Goal: Communication & Community: Answer question/provide support

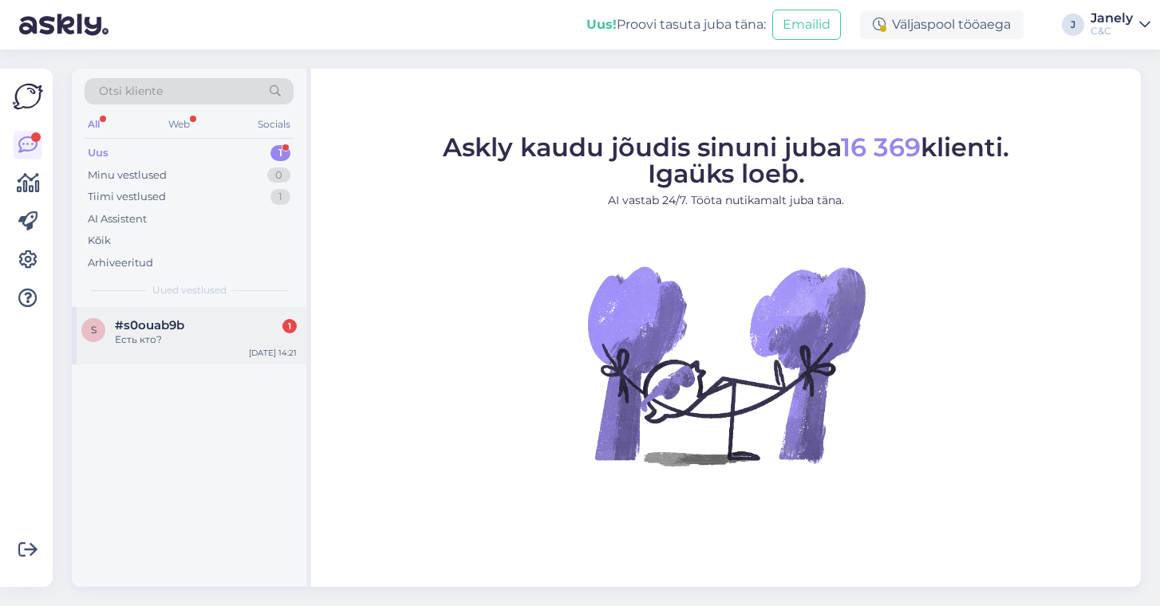
click at [227, 334] on div "Есть кто?" at bounding box center [206, 340] width 182 height 14
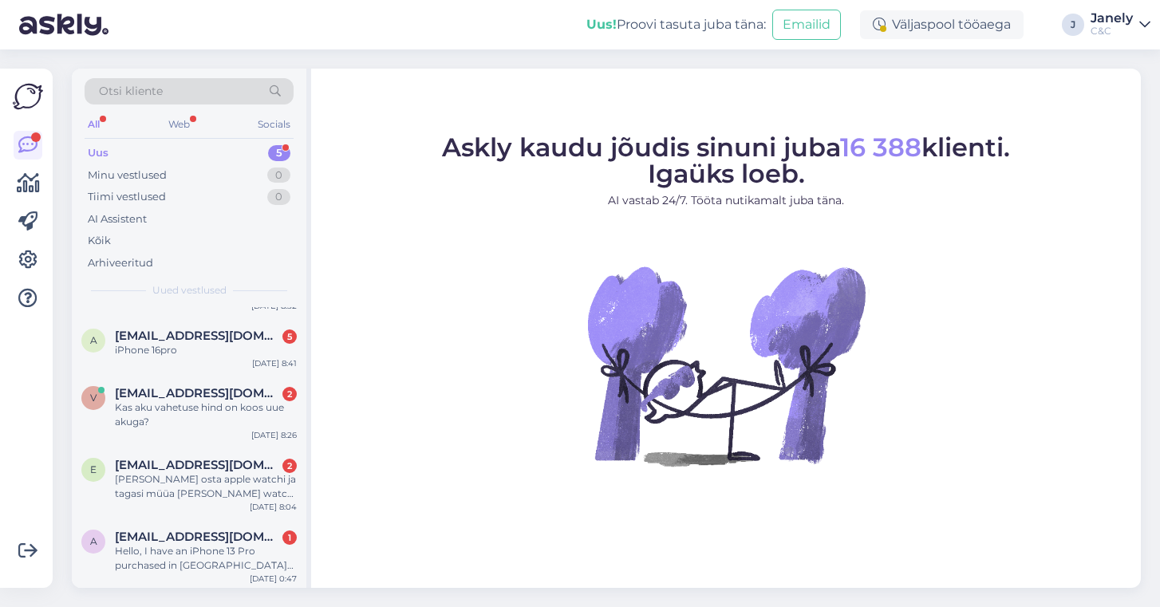
scroll to position [45, 0]
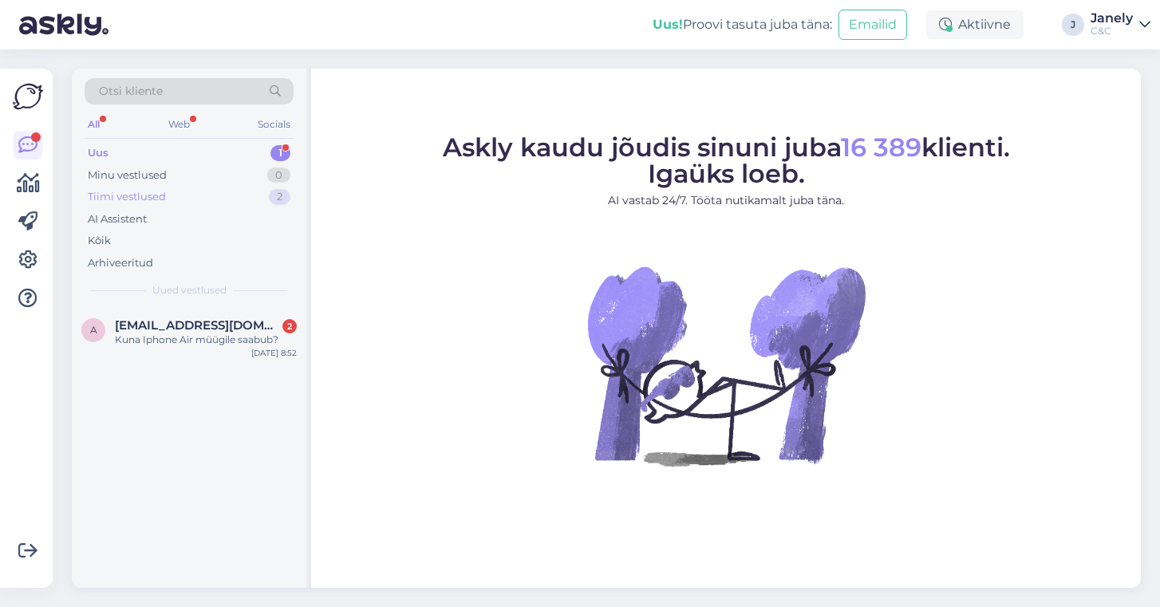
click at [245, 196] on div "Tiimi vestlused 2" at bounding box center [189, 197] width 209 height 22
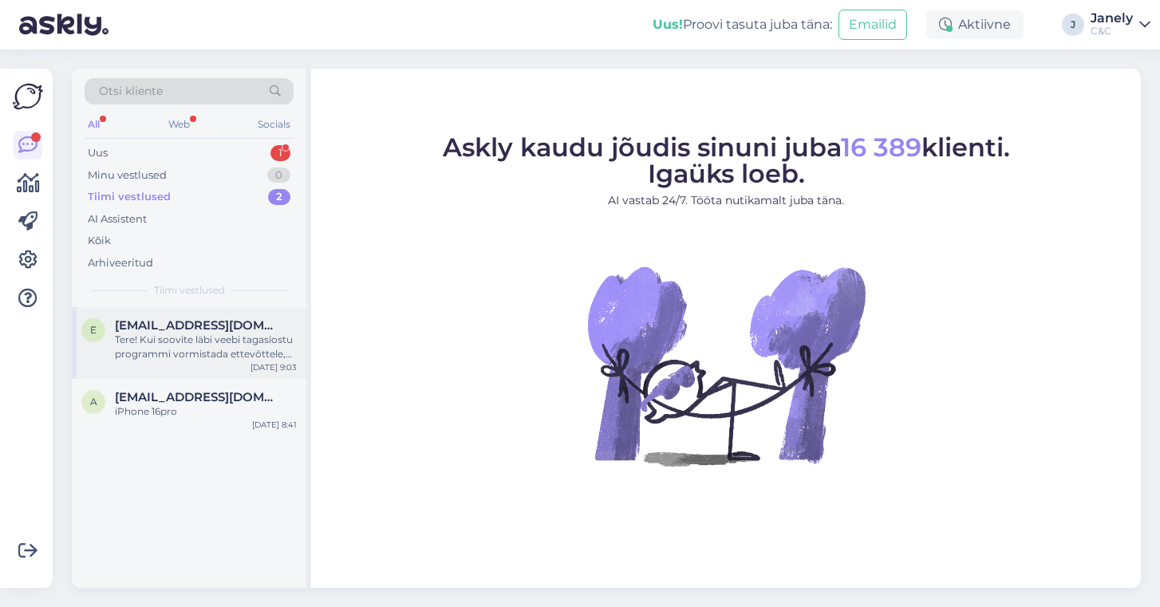
click at [244, 328] on div "[EMAIL_ADDRESS][DOMAIN_NAME]" at bounding box center [206, 325] width 182 height 14
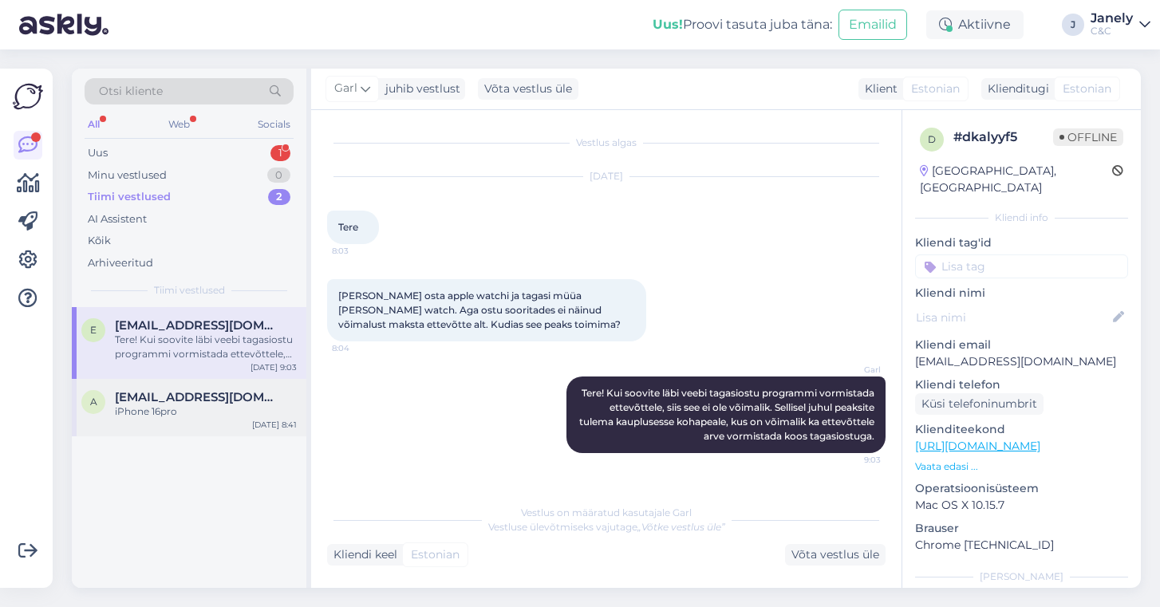
click at [232, 412] on div "iPhone 16pro" at bounding box center [206, 412] width 182 height 14
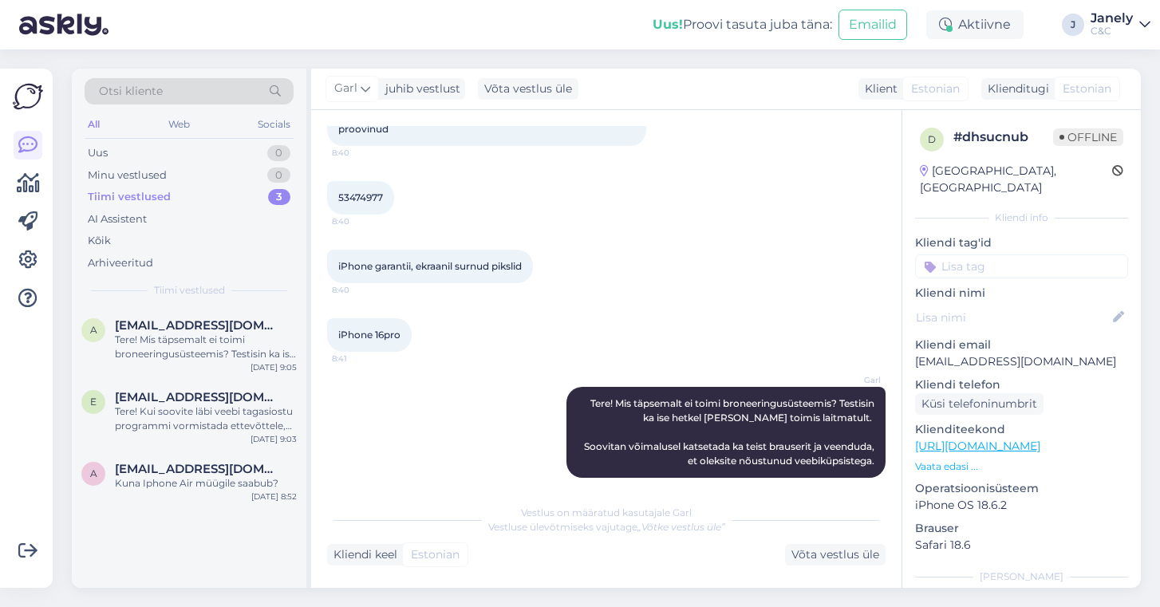
scroll to position [195, 0]
click at [227, 368] on div "a [EMAIL_ADDRESS][DOMAIN_NAME] Tere! Mis täpsemalt ei toimi broneeringusüsteemi…" at bounding box center [189, 343] width 235 height 72
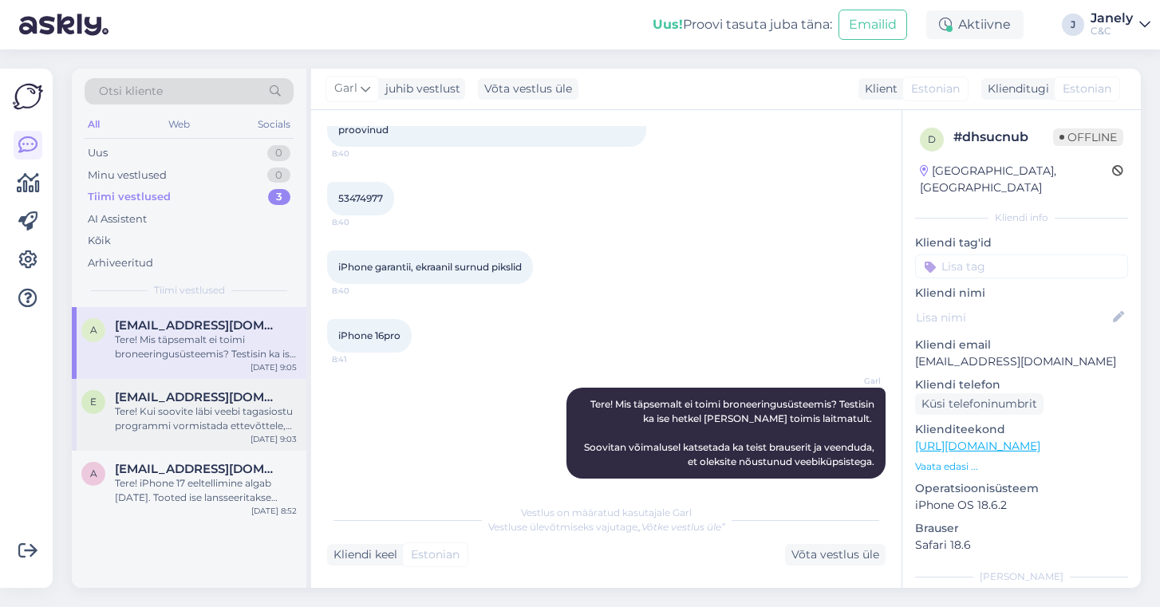
click at [226, 407] on div "Tere! Kui soovite läbi veebi tagasiostu programmi vormistada ettevõttele, siis …" at bounding box center [206, 419] width 182 height 29
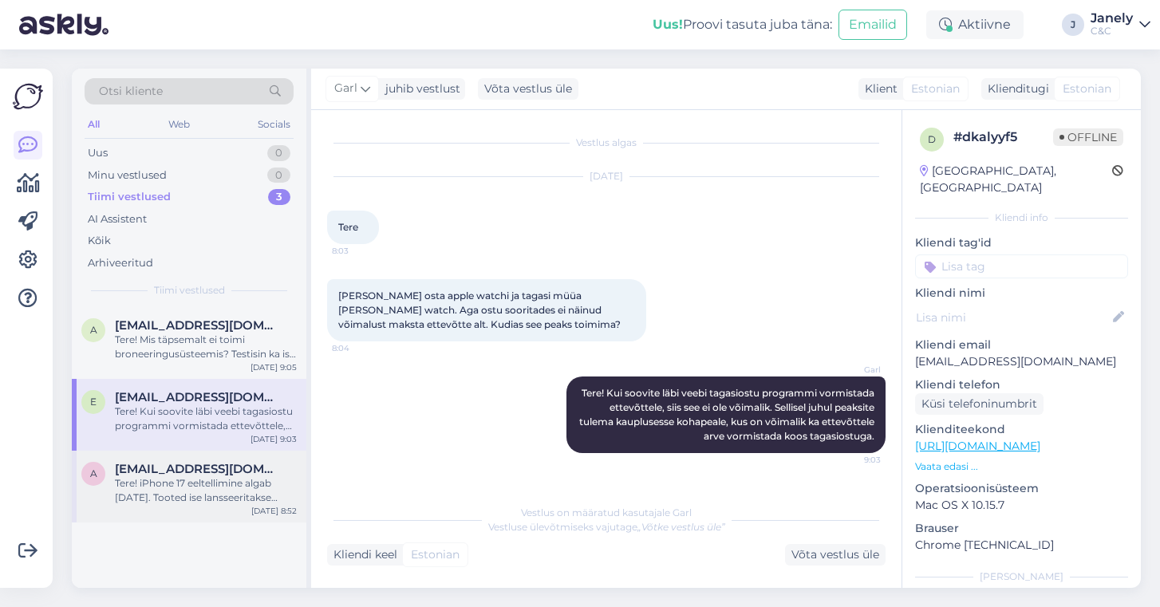
click at [228, 472] on span "[EMAIL_ADDRESS][DOMAIN_NAME]" at bounding box center [198, 469] width 166 height 14
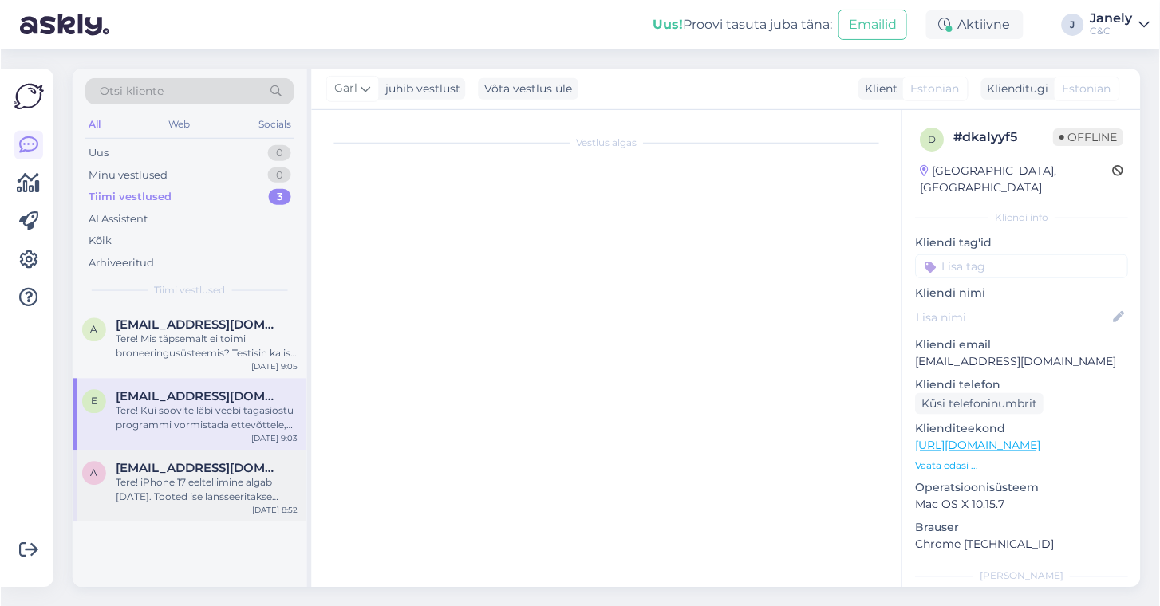
scroll to position [18, 0]
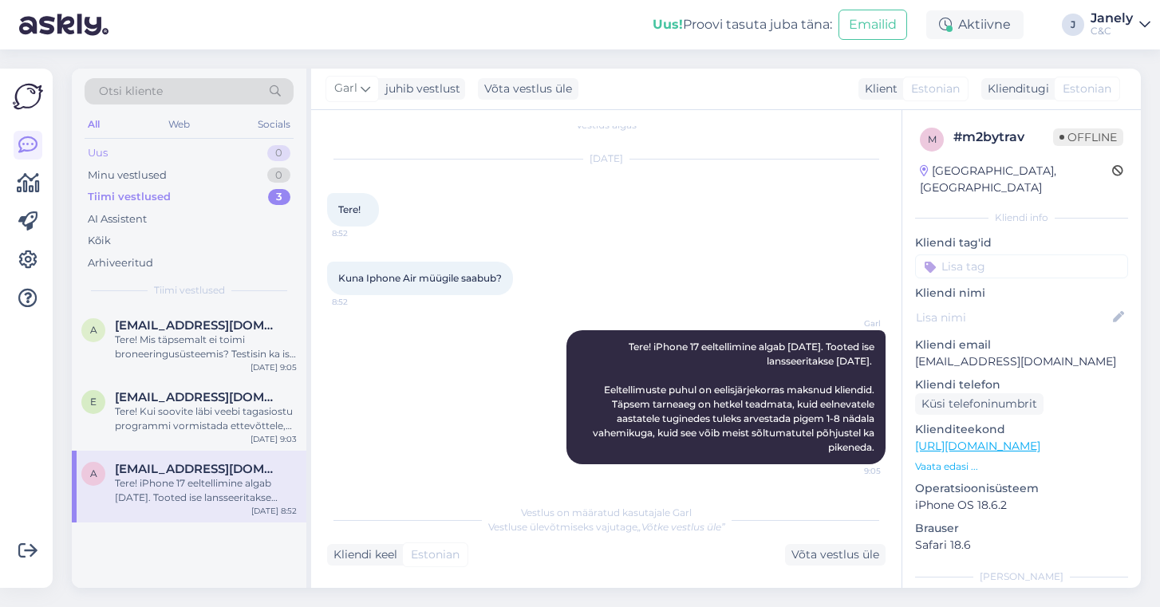
click at [152, 156] on div "Uus 0" at bounding box center [189, 153] width 209 height 22
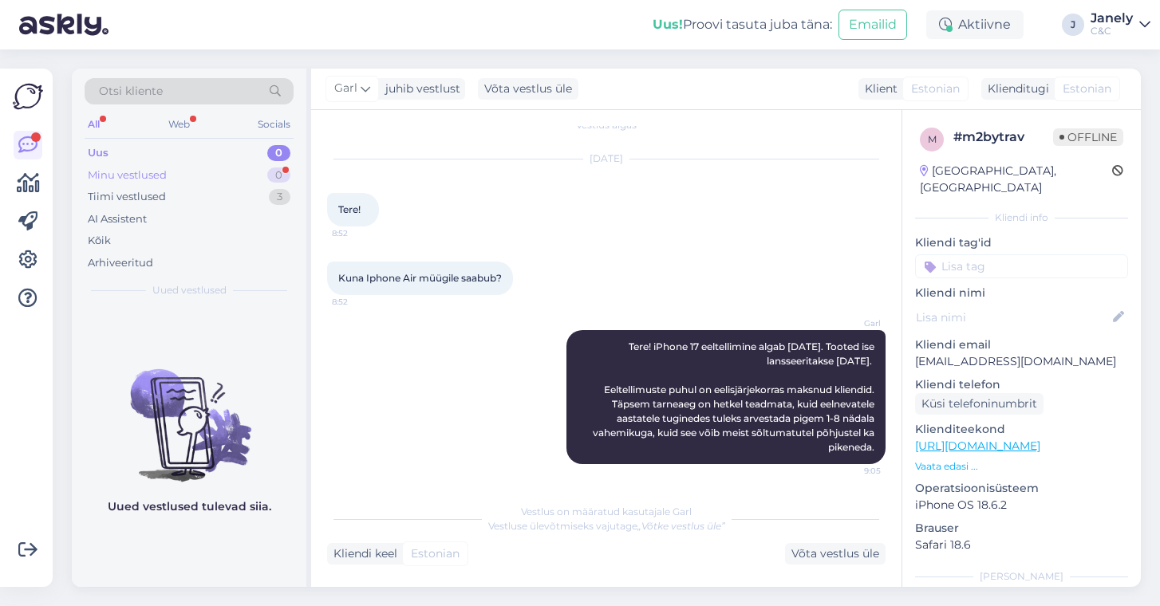
click at [188, 165] on div "Minu vestlused 0" at bounding box center [189, 175] width 209 height 22
click at [156, 152] on div "Uus 0" at bounding box center [189, 153] width 209 height 22
click at [177, 194] on div "Tiimi vestlused 3" at bounding box center [189, 197] width 209 height 22
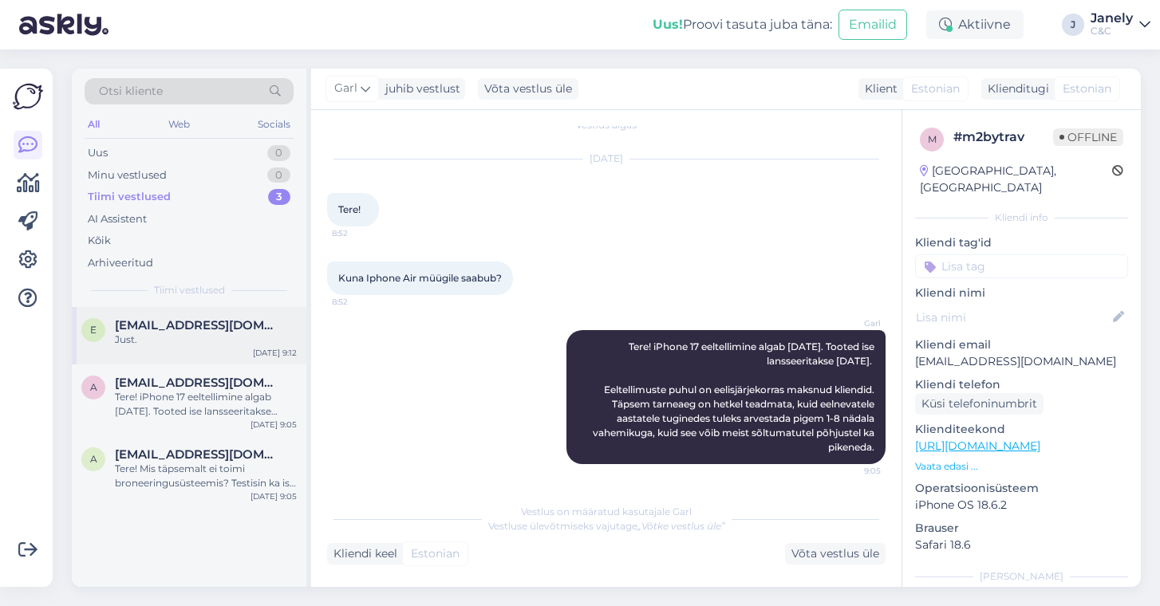
click at [231, 330] on span "[EMAIL_ADDRESS][DOMAIN_NAME]" at bounding box center [198, 325] width 166 height 14
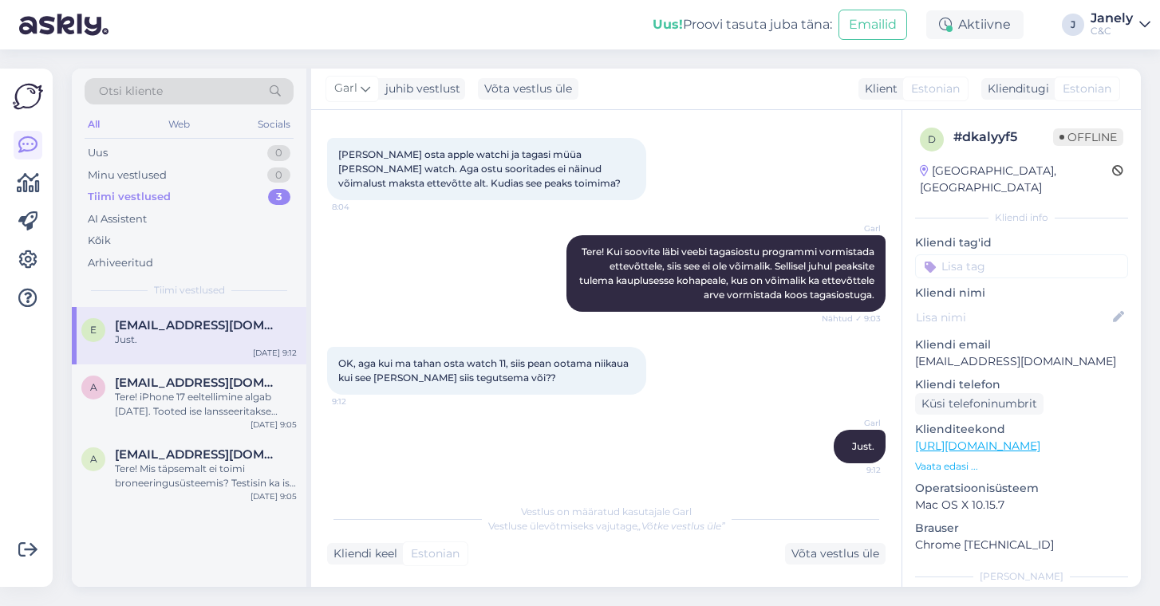
scroll to position [141, 0]
click at [247, 413] on div "Tere! iPhone 17 eeltellimine algab [DATE]. Tooted ise lansseeritakse [DATE]. Ee…" at bounding box center [206, 404] width 182 height 29
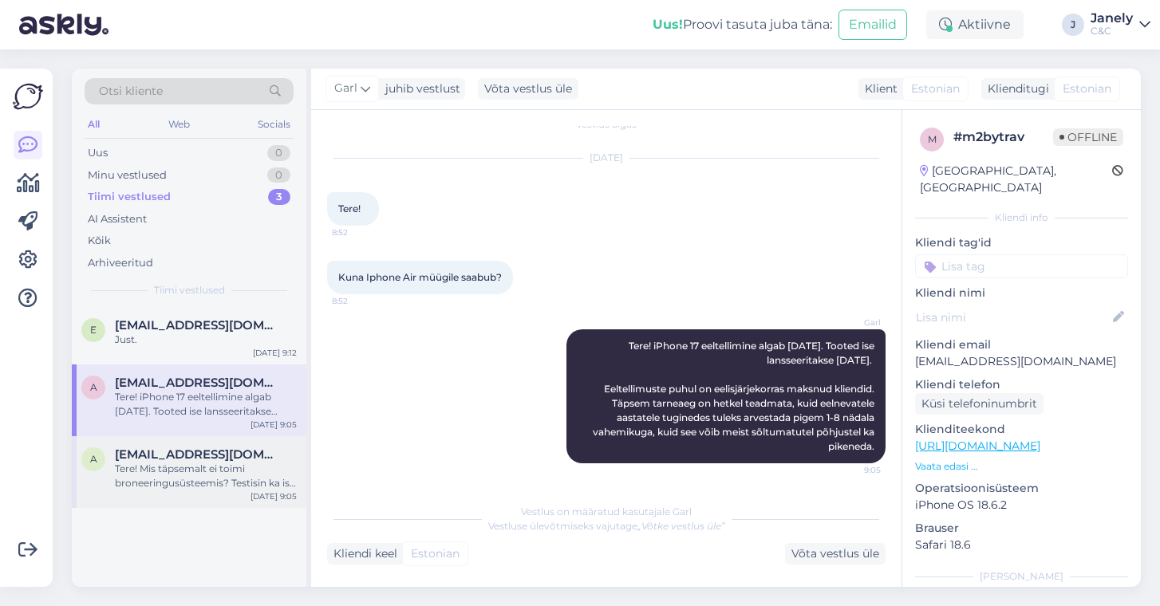
click at [241, 470] on div "Tere! Mis täpsemalt ei toimi broneeringusüsteemis? Testisin ka ise hetkel [PERS…" at bounding box center [206, 476] width 182 height 29
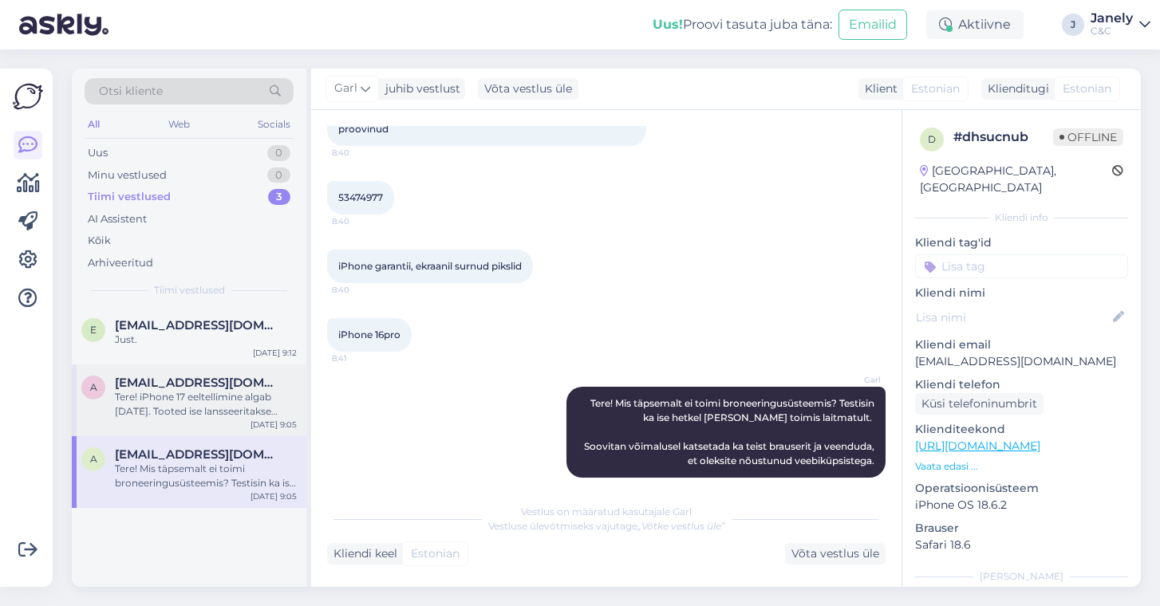
click at [243, 425] on div "A [EMAIL_ADDRESS][DOMAIN_NAME] Tere! iPhone 17 eeltellimine algab [DATE]. Toote…" at bounding box center [189, 401] width 235 height 72
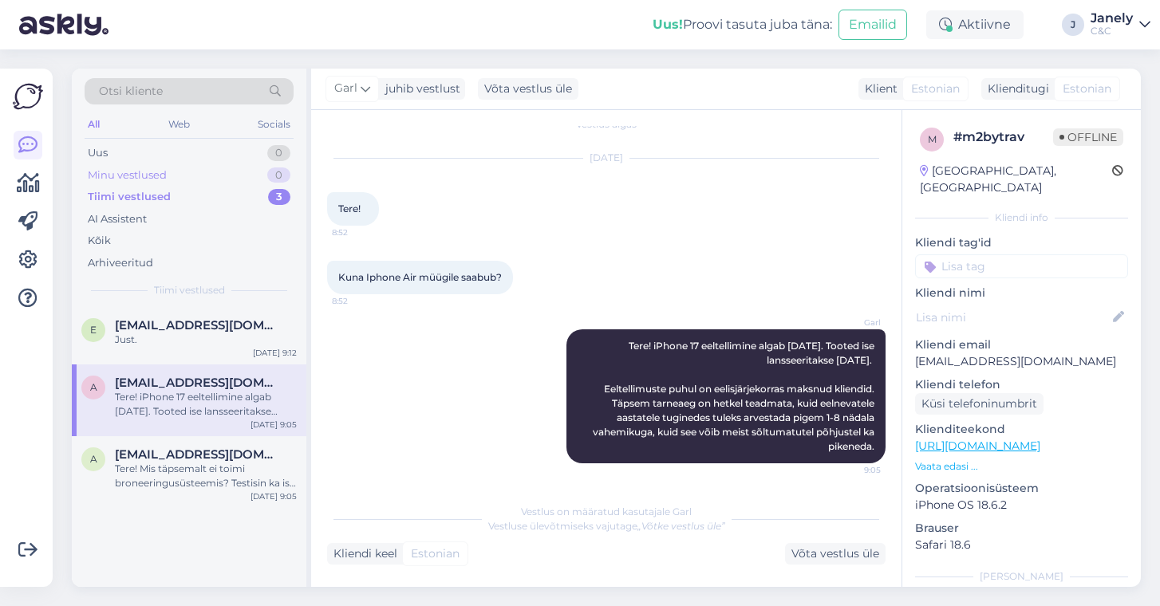
click at [204, 165] on div "Minu vestlused 0" at bounding box center [189, 175] width 209 height 22
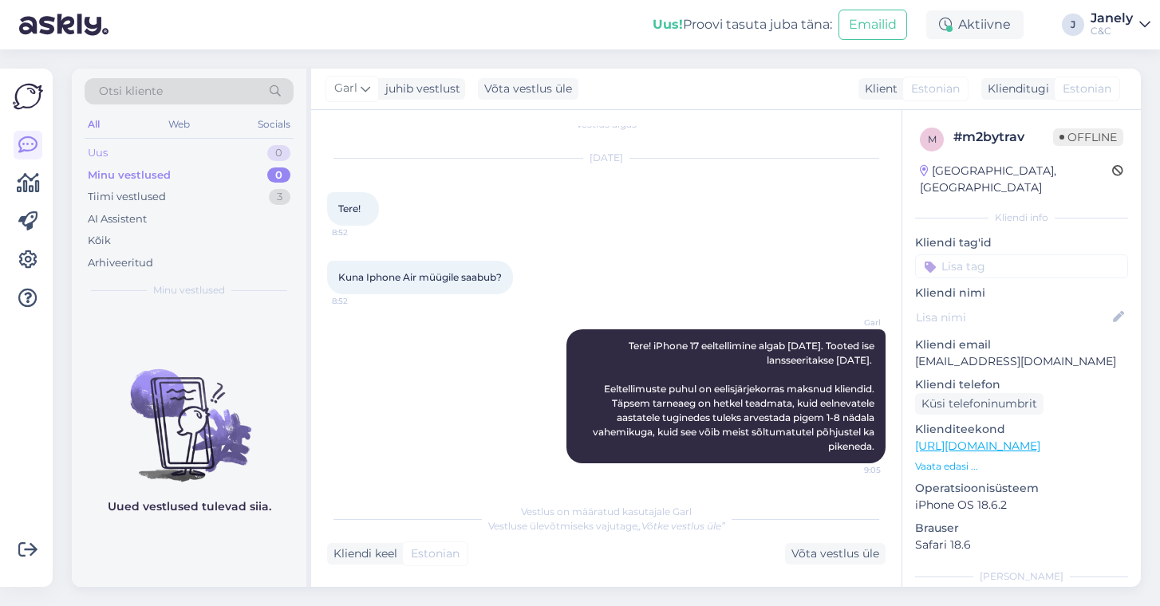
click at [203, 150] on div "Uus 0" at bounding box center [189, 153] width 209 height 22
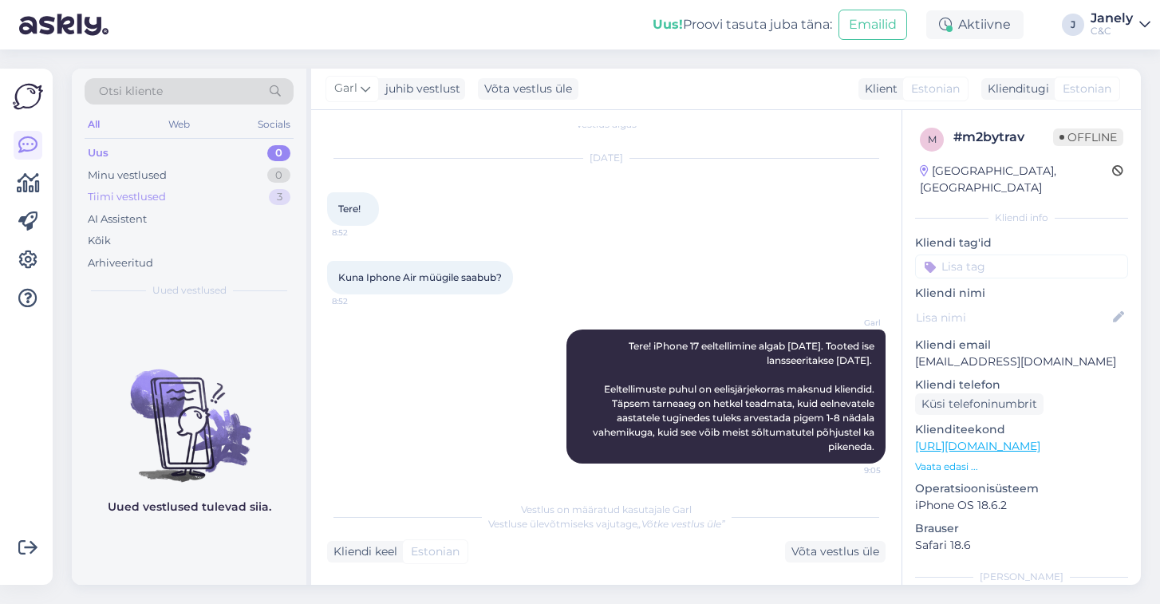
click at [190, 200] on div "Tiimi vestlused 3" at bounding box center [189, 197] width 209 height 22
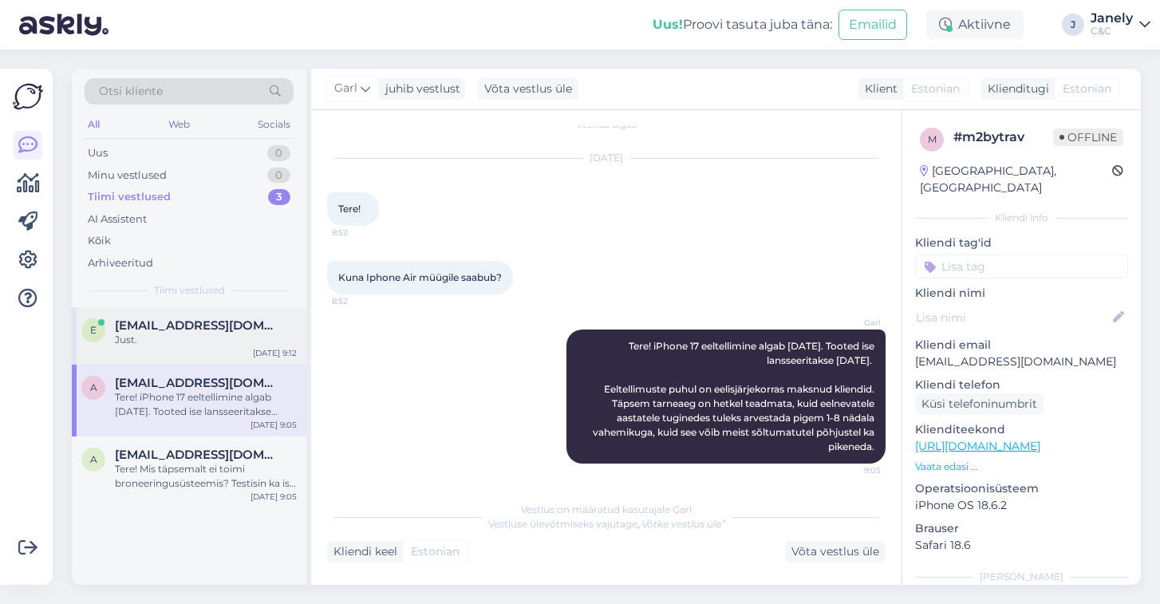
click at [218, 350] on div "e [EMAIL_ADDRESS][DOMAIN_NAME] Just. [DATE] 9:12" at bounding box center [189, 335] width 235 height 57
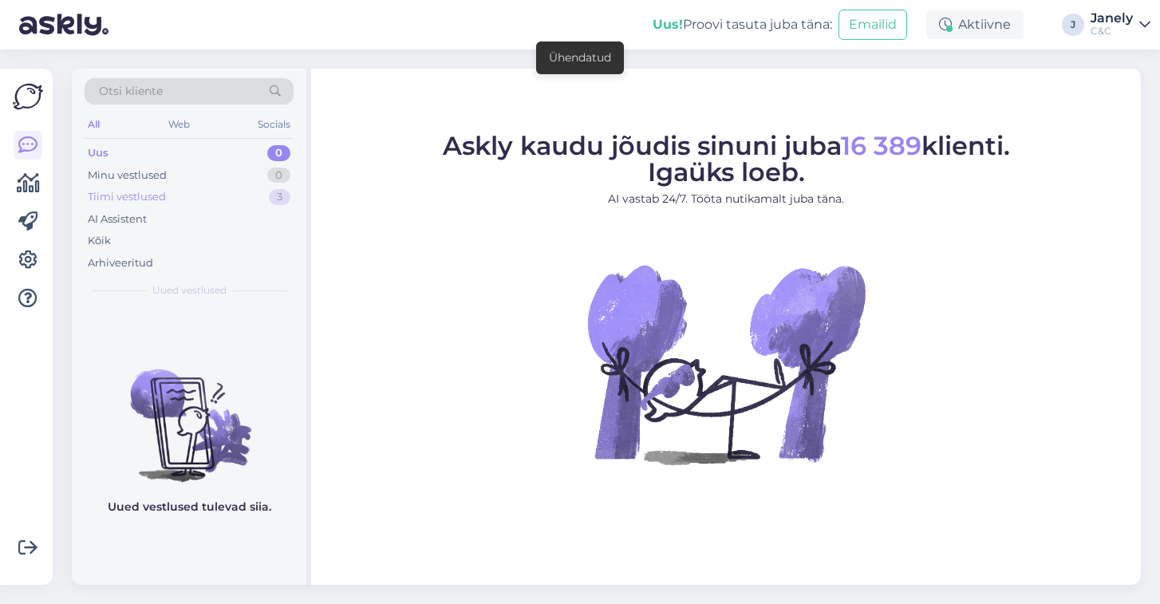
click at [245, 196] on div "Tiimi vestlused 3" at bounding box center [189, 197] width 209 height 22
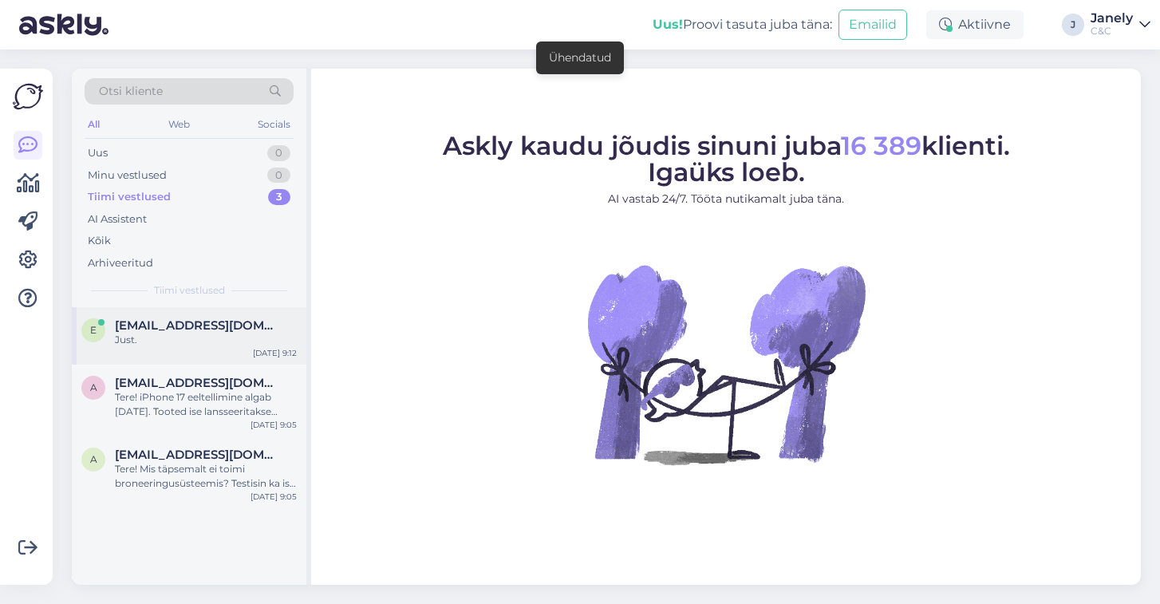
click at [234, 346] on div "e [EMAIL_ADDRESS][DOMAIN_NAME] Just. [DATE] 9:12" at bounding box center [189, 335] width 235 height 57
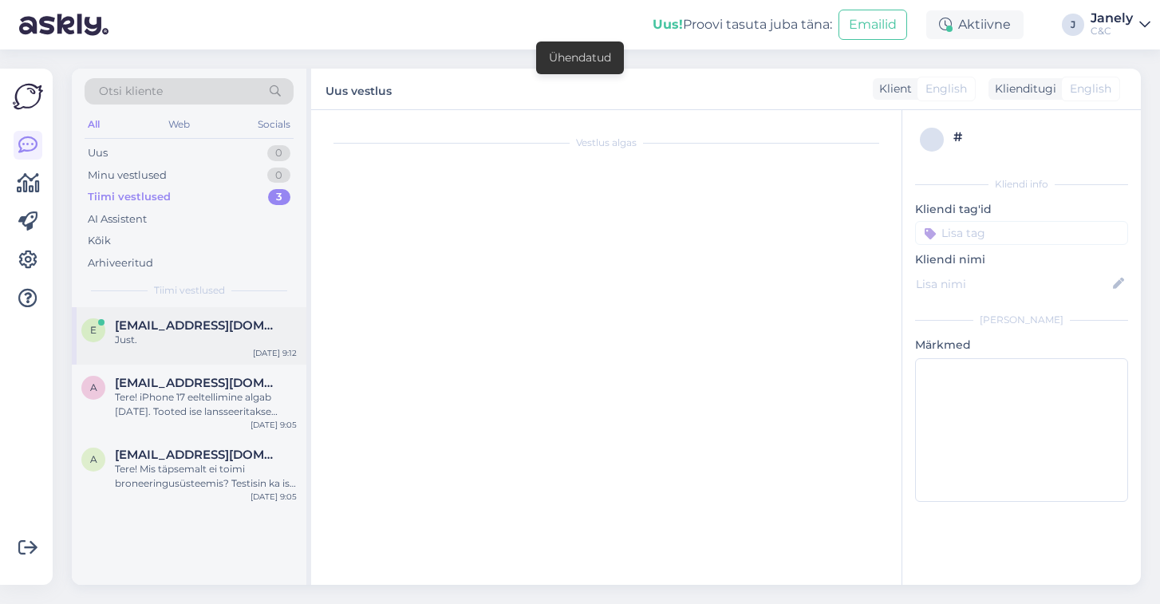
scroll to position [144, 0]
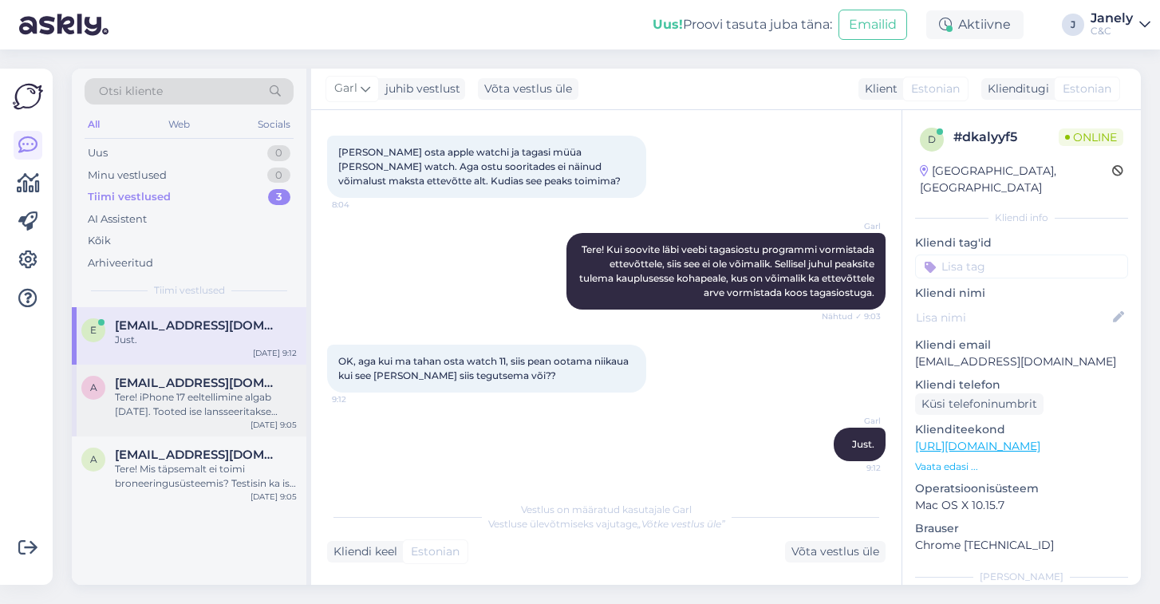
click at [240, 384] on span "[EMAIL_ADDRESS][DOMAIN_NAME]" at bounding box center [198, 383] width 166 height 14
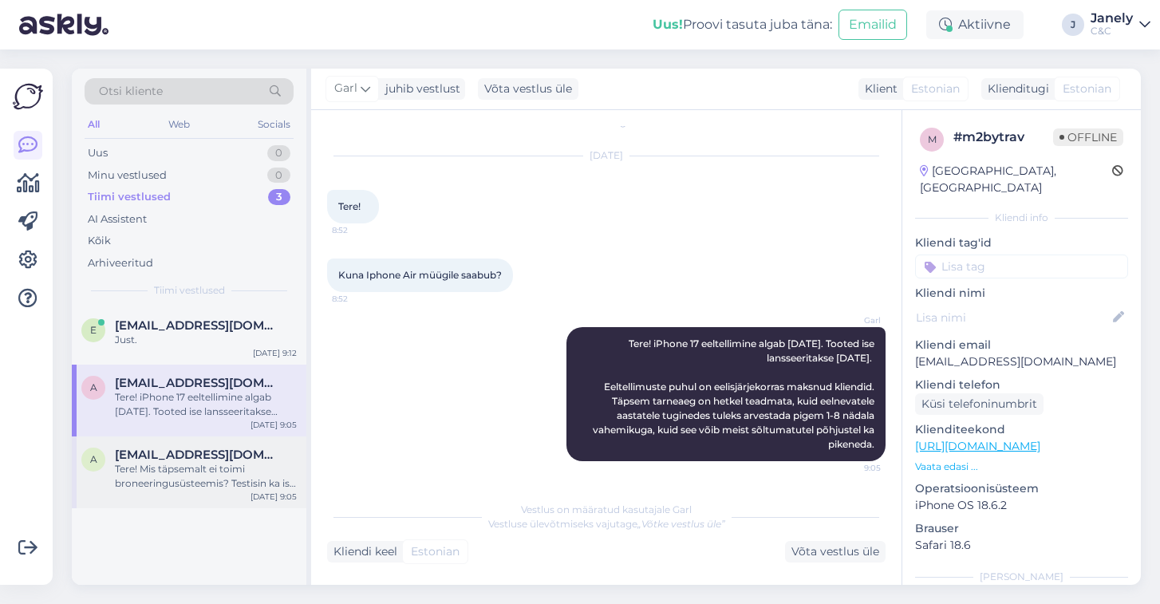
click at [245, 458] on div "[EMAIL_ADDRESS][DOMAIN_NAME]" at bounding box center [206, 455] width 182 height 14
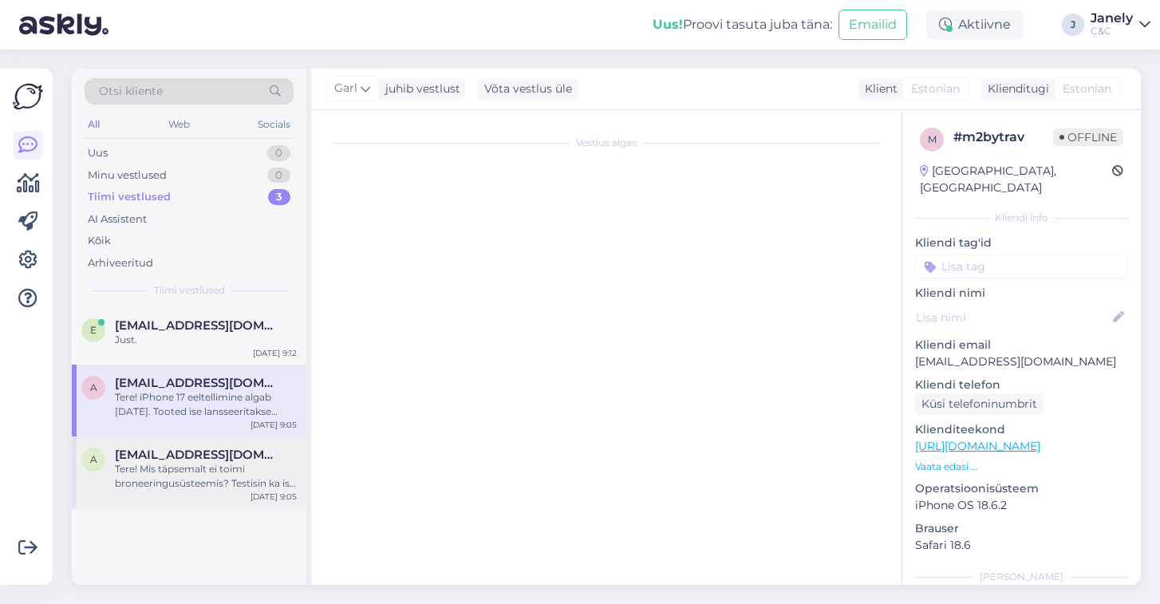
scroll to position [198, 0]
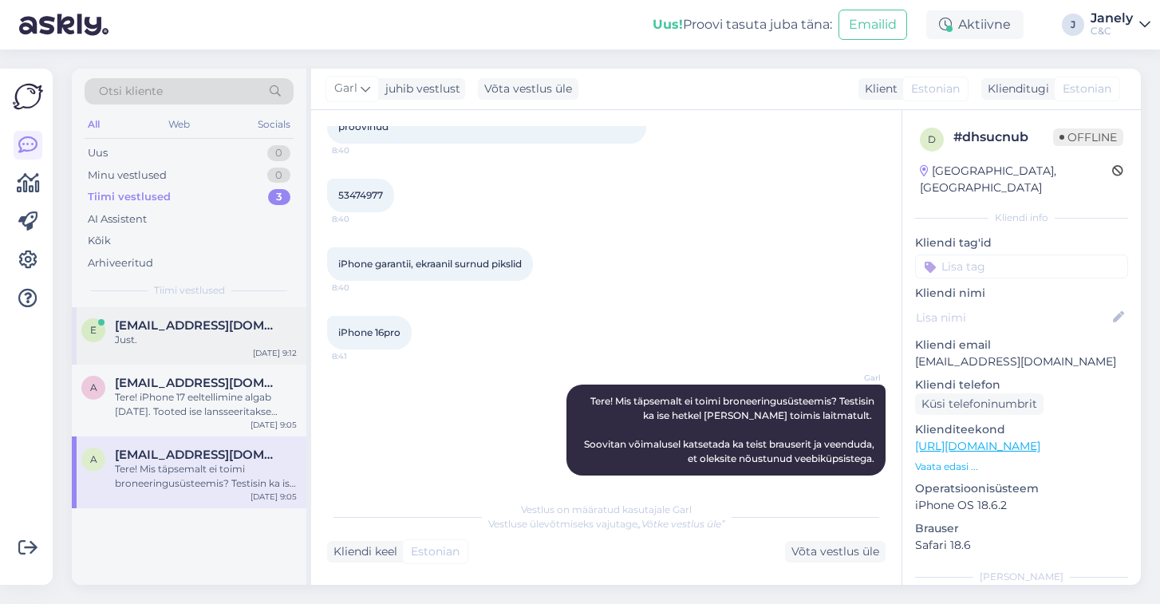
click at [245, 326] on div "[EMAIL_ADDRESS][DOMAIN_NAME]" at bounding box center [206, 325] width 182 height 14
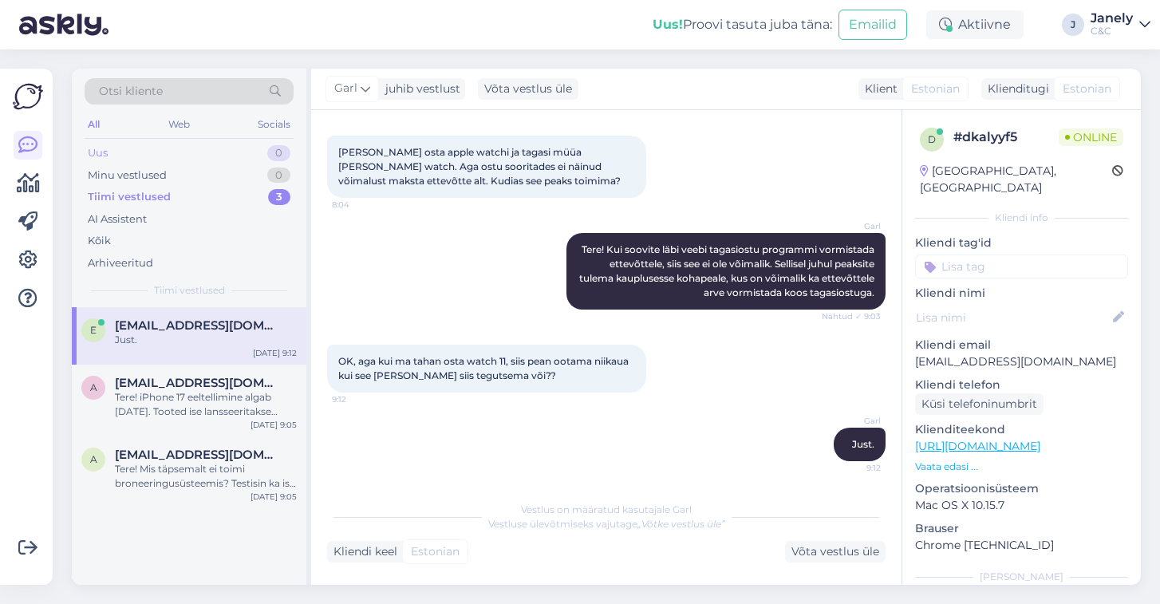
click at [165, 156] on div "Uus 0" at bounding box center [189, 153] width 209 height 22
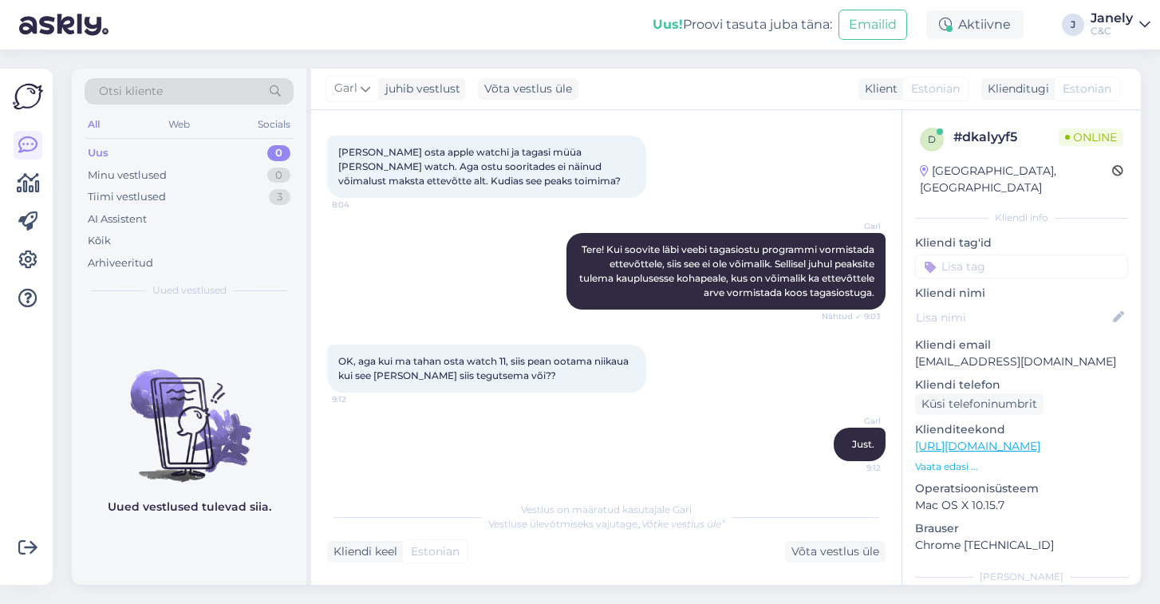
click at [81, 2] on img at bounding box center [63, 24] width 89 height 49
click at [88, 34] on img at bounding box center [63, 24] width 89 height 49
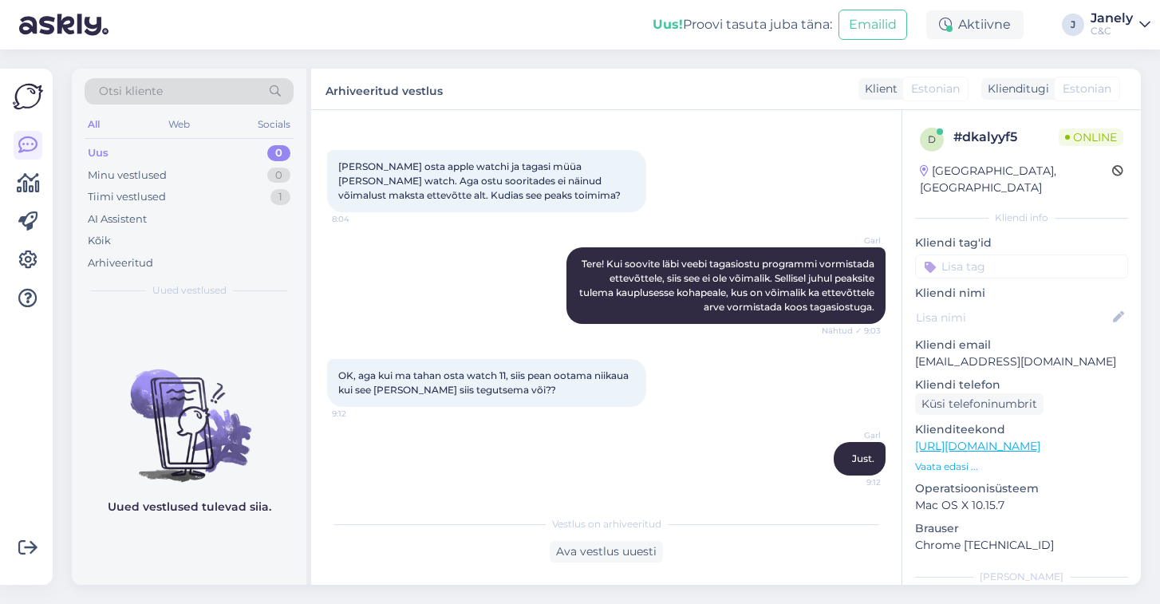
scroll to position [129, 0]
